Goal: Find specific page/section: Find specific page/section

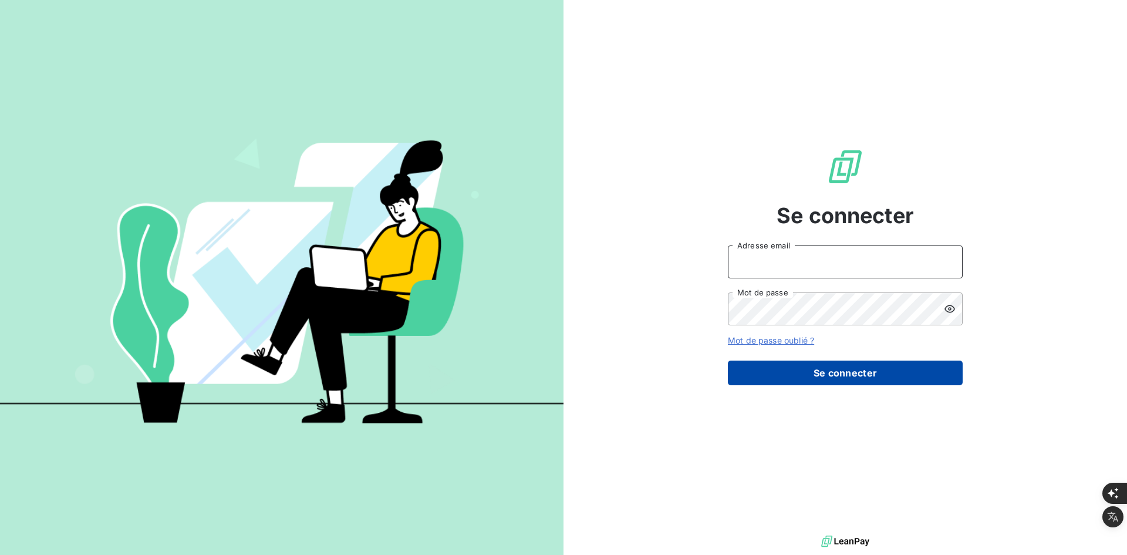
type input "[PERSON_NAME][EMAIL_ADDRESS][DOMAIN_NAME]"
click at [832, 363] on button "Se connecter" at bounding box center [845, 372] width 235 height 25
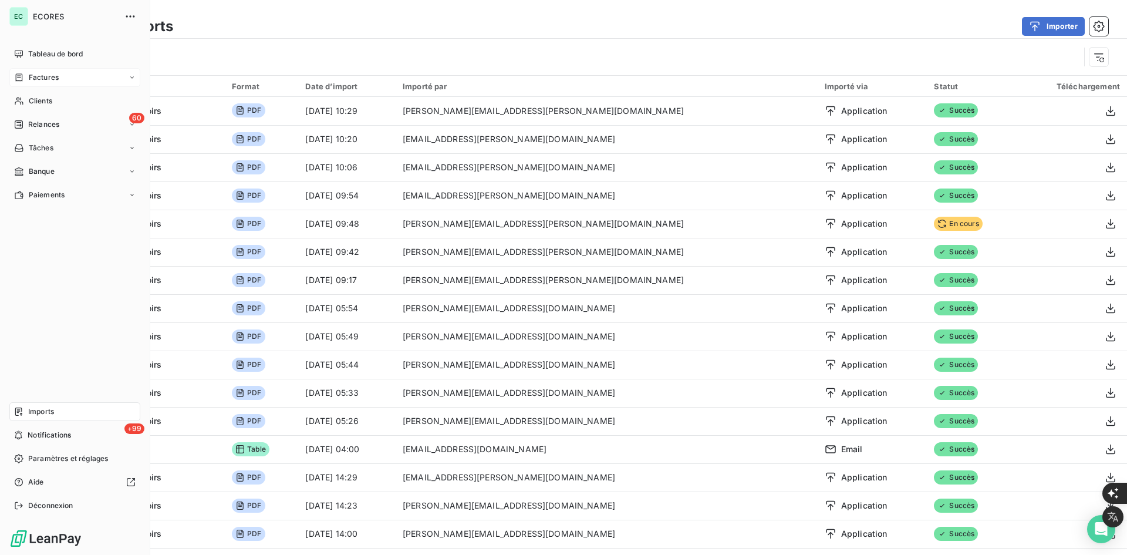
click at [40, 77] on span "Factures" at bounding box center [44, 77] width 30 height 11
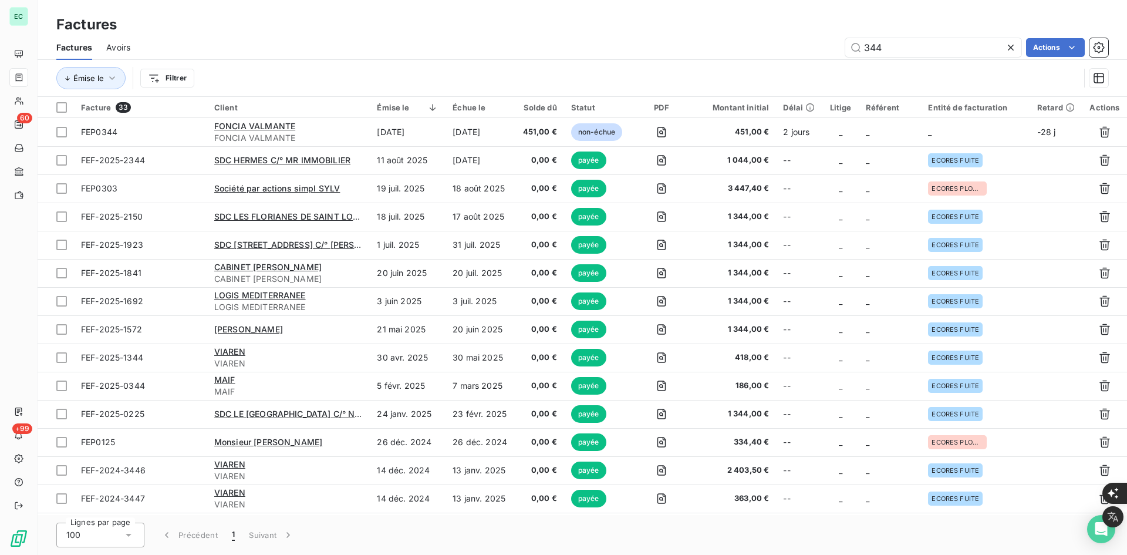
click at [1012, 48] on icon at bounding box center [1011, 48] width 12 height 12
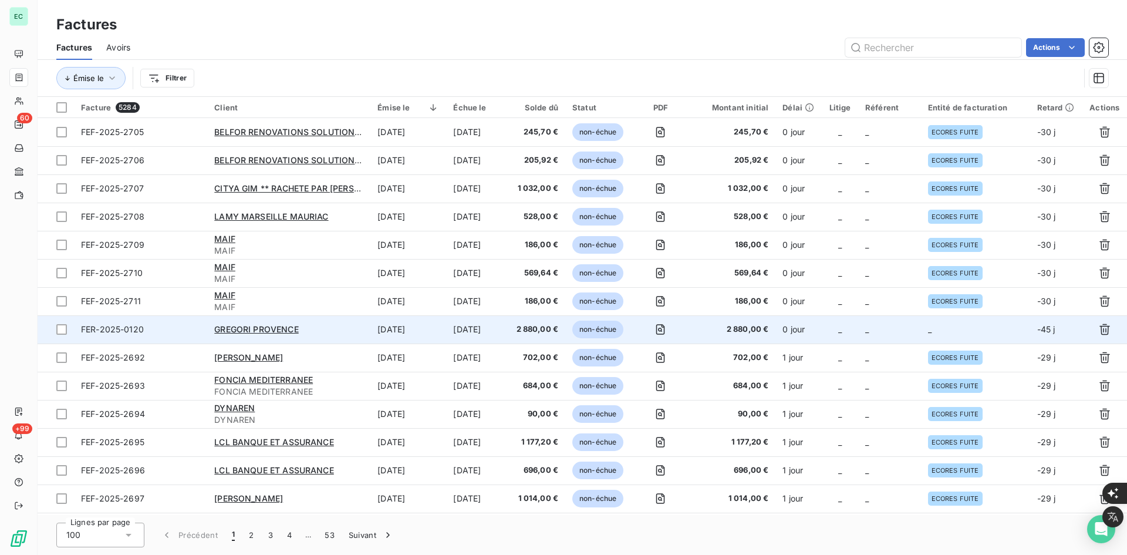
click at [918, 342] on td "_" at bounding box center [889, 329] width 63 height 28
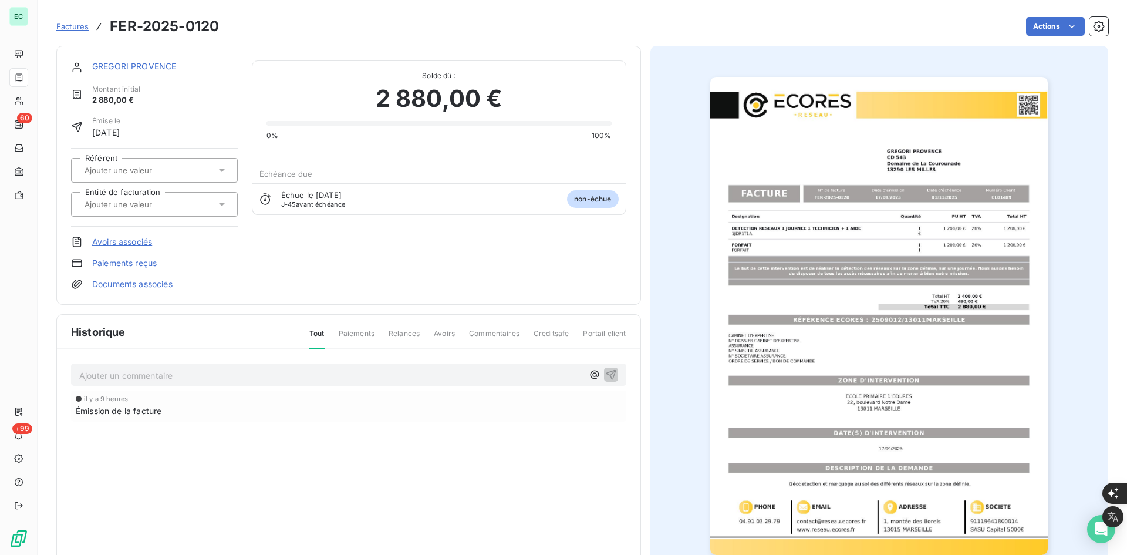
click at [201, 201] on div at bounding box center [148, 204] width 135 height 15
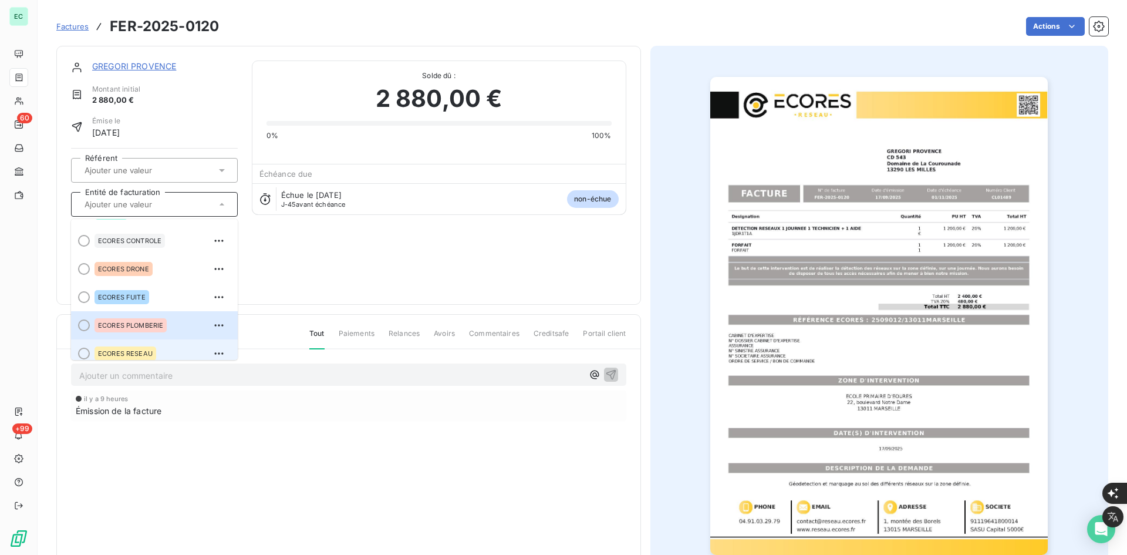
scroll to position [33, 0]
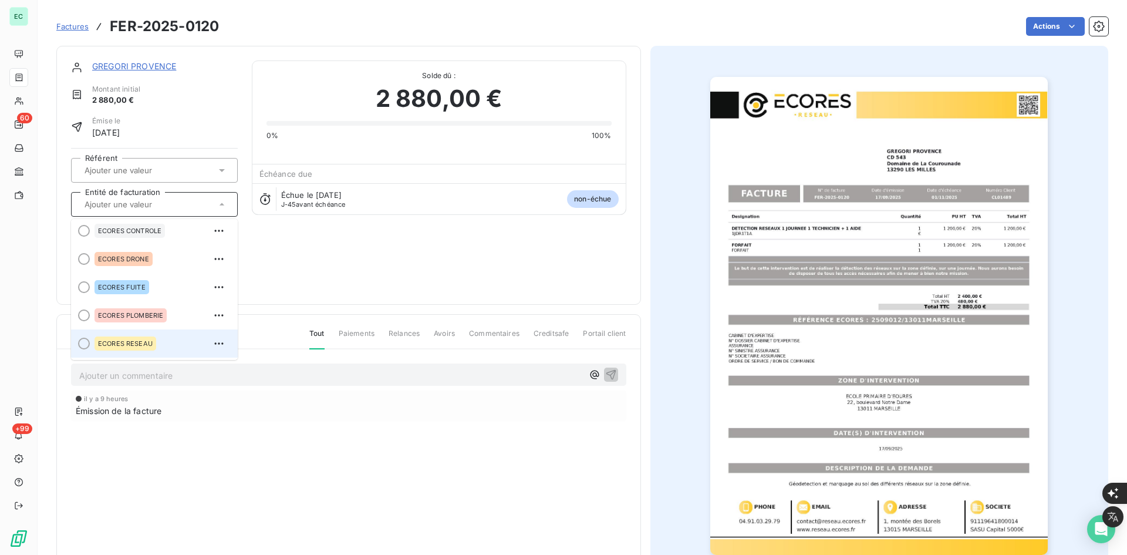
click at [144, 337] on div "ECORES RESEAU" at bounding box center [125, 343] width 62 height 14
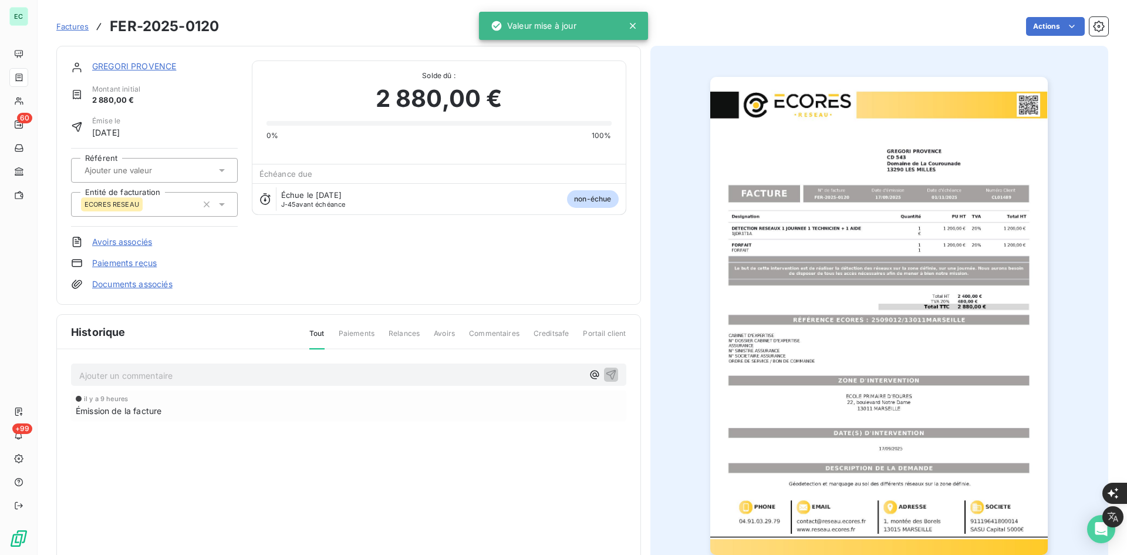
click at [154, 288] on link "Documents associés" at bounding box center [132, 284] width 80 height 12
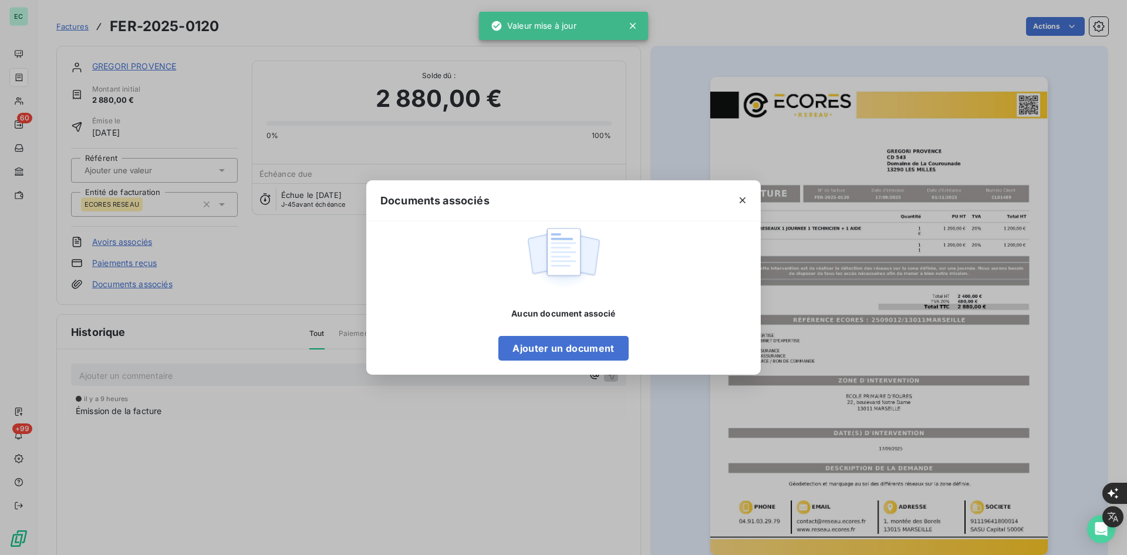
click at [238, 300] on div "Documents associés Aucun document associé Ajouter un document" at bounding box center [563, 277] width 1127 height 555
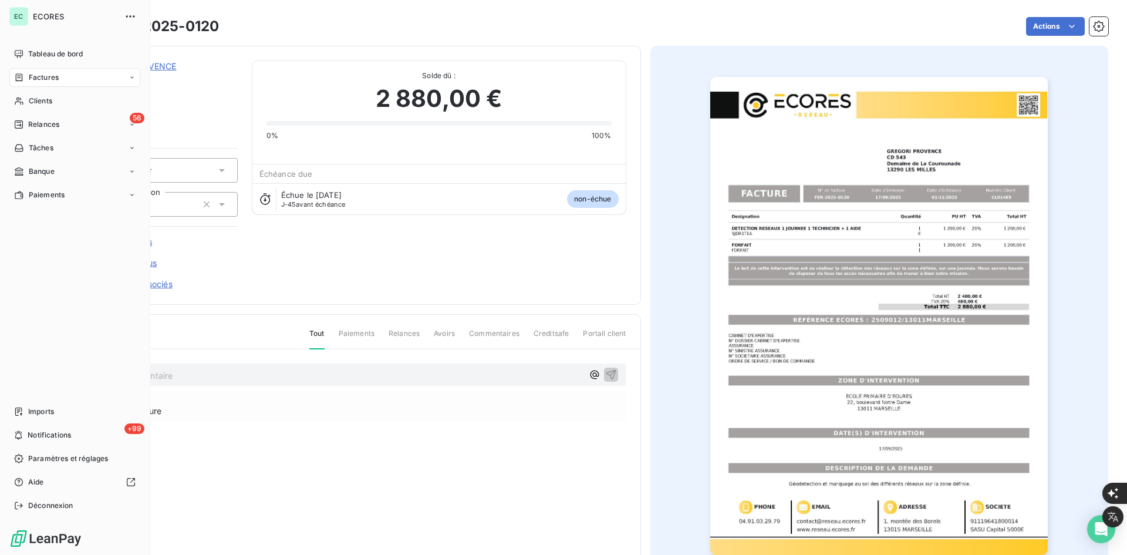
click at [49, 111] on nav "Tableau de bord Factures Clients 56 Relances Tâches Banque Paiements" at bounding box center [74, 125] width 131 height 160
click at [57, 104] on div "Clients" at bounding box center [74, 101] width 131 height 19
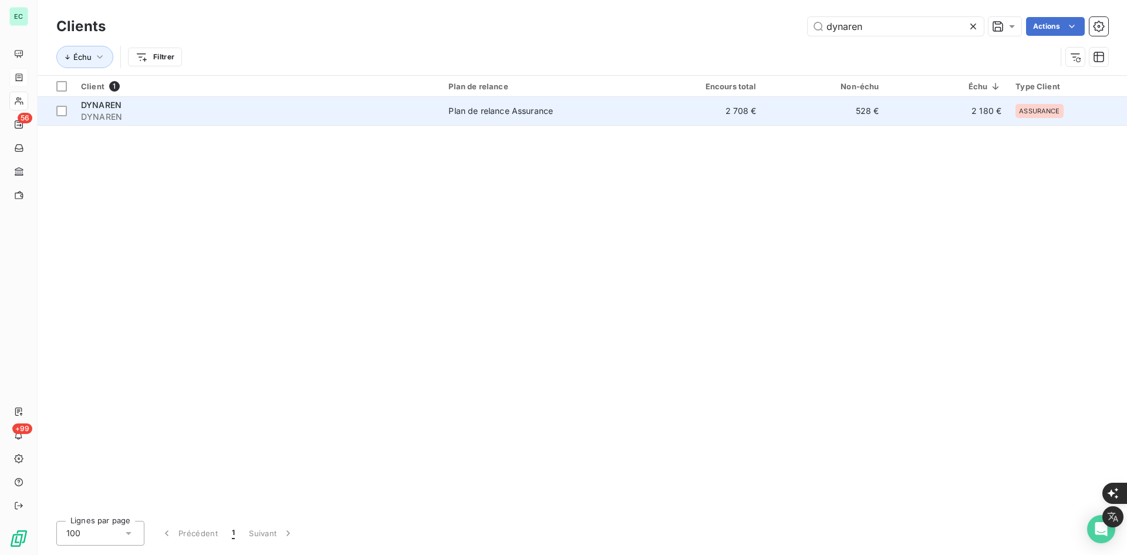
type input "dynaren"
click at [181, 100] on div "DYNAREN" at bounding box center [257, 105] width 353 height 12
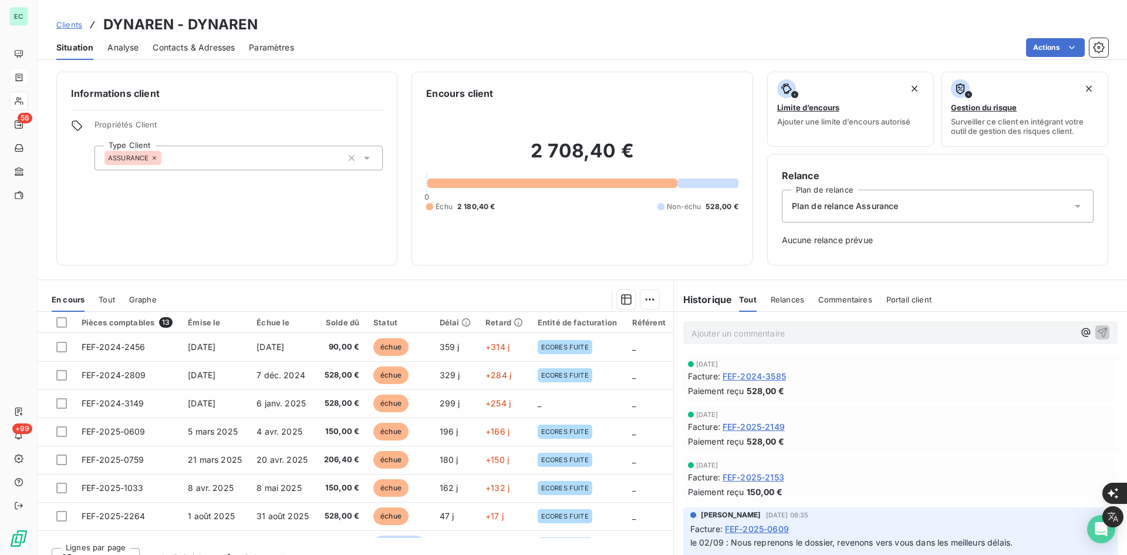
click at [180, 49] on span "Contacts & Adresses" at bounding box center [194, 48] width 82 height 12
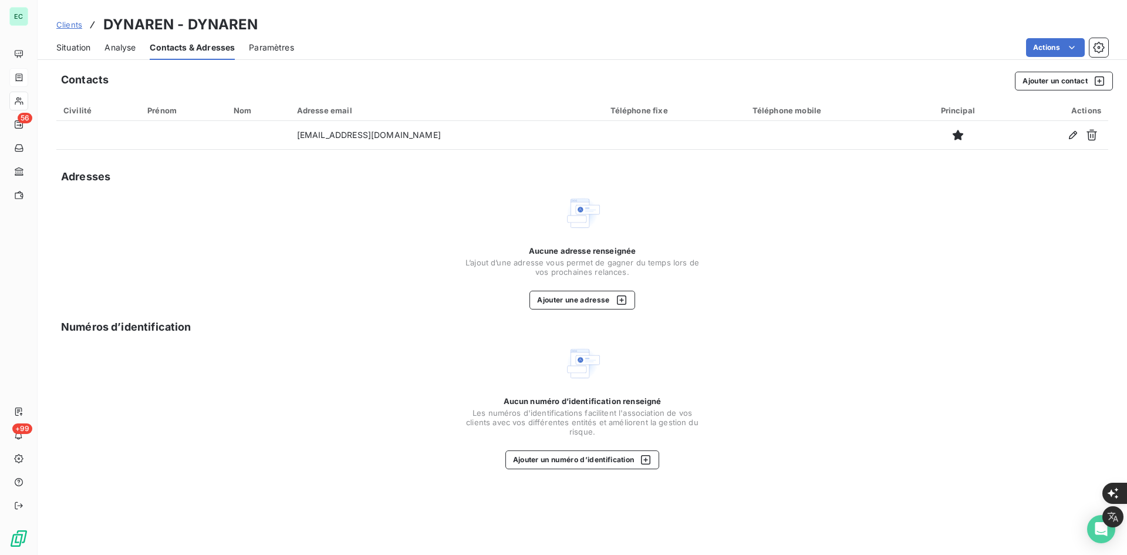
click at [280, 42] on span "Paramètres" at bounding box center [271, 48] width 45 height 12
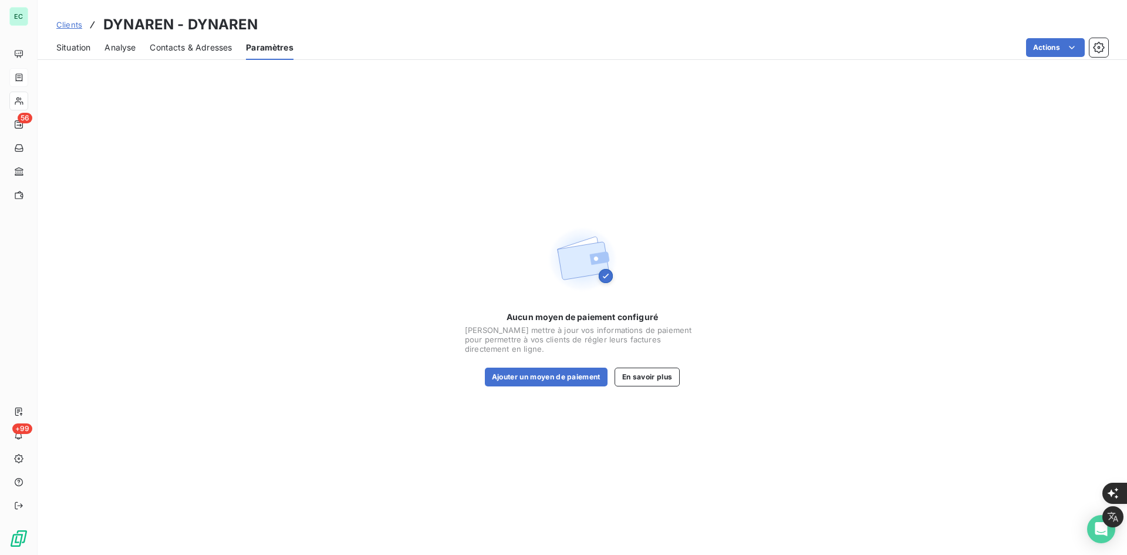
click at [134, 43] on span "Analyse" at bounding box center [119, 48] width 31 height 12
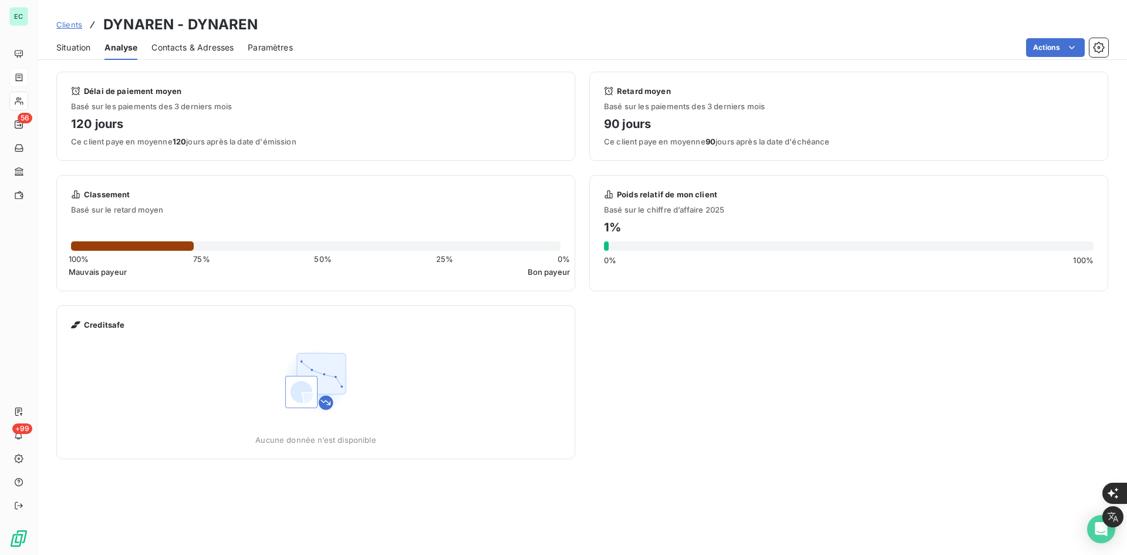
click at [59, 54] on div "Situation" at bounding box center [73, 47] width 34 height 25
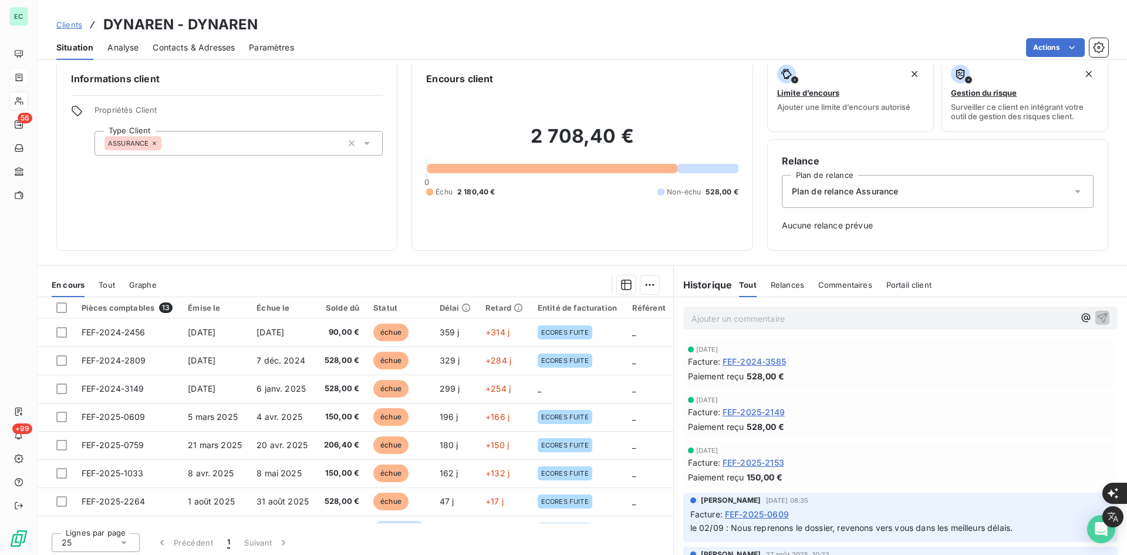
scroll to position [18, 0]
